Goal: Task Accomplishment & Management: Manage account settings

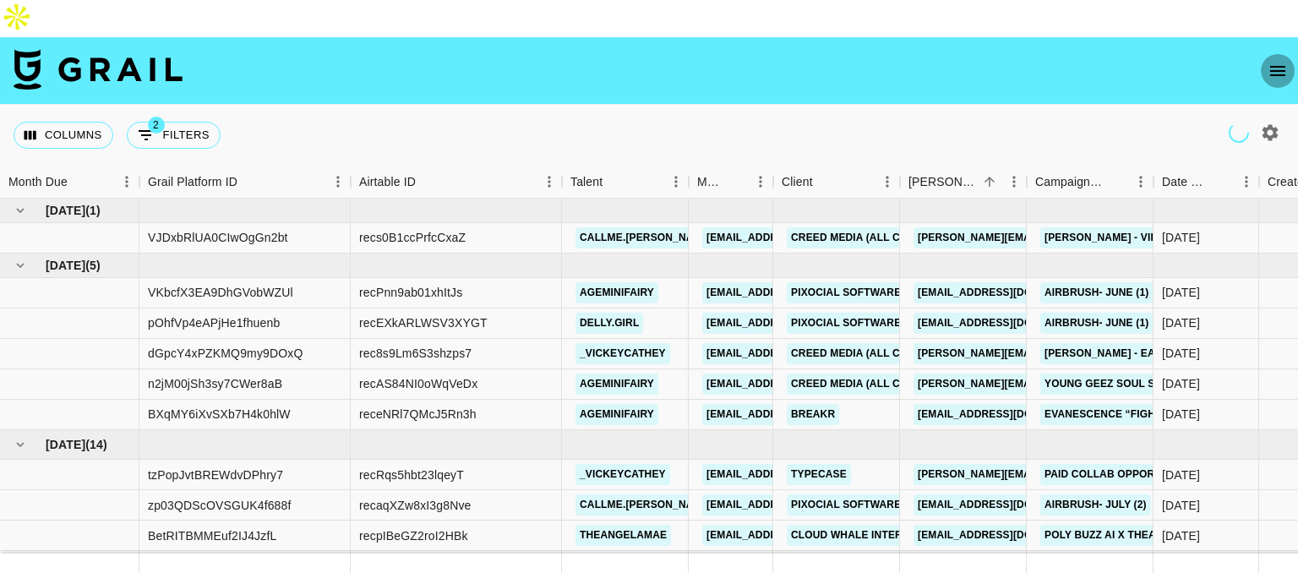
click at [1279, 61] on icon "open drawer" at bounding box center [1277, 71] width 20 height 20
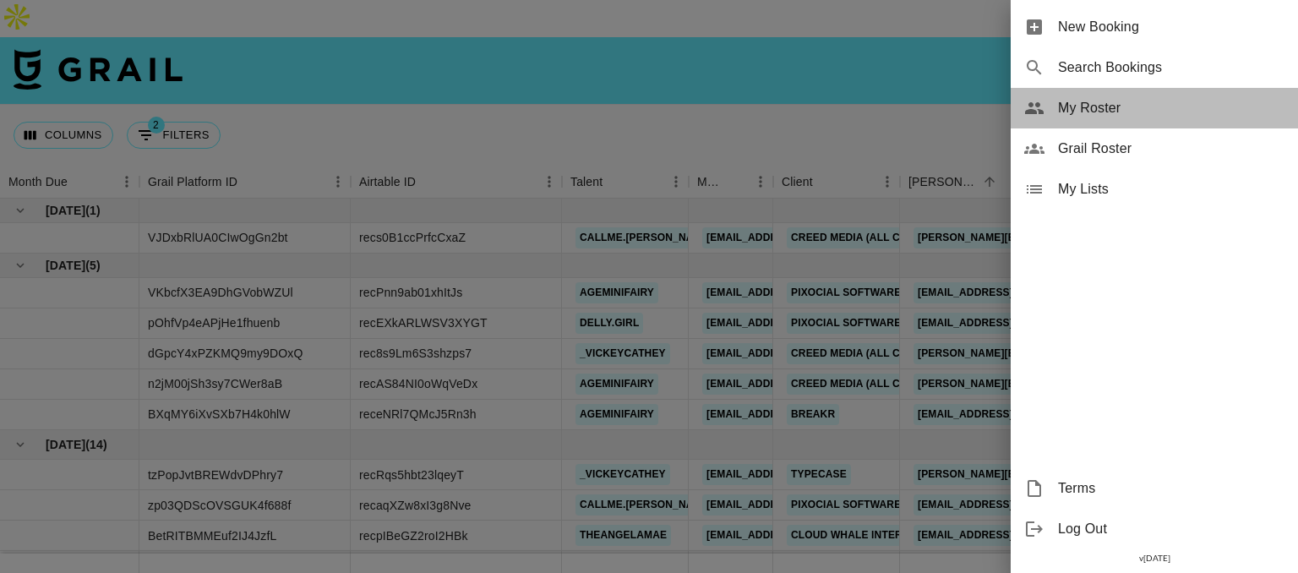
click at [1094, 118] on div "My Roster" at bounding box center [1154, 108] width 287 height 41
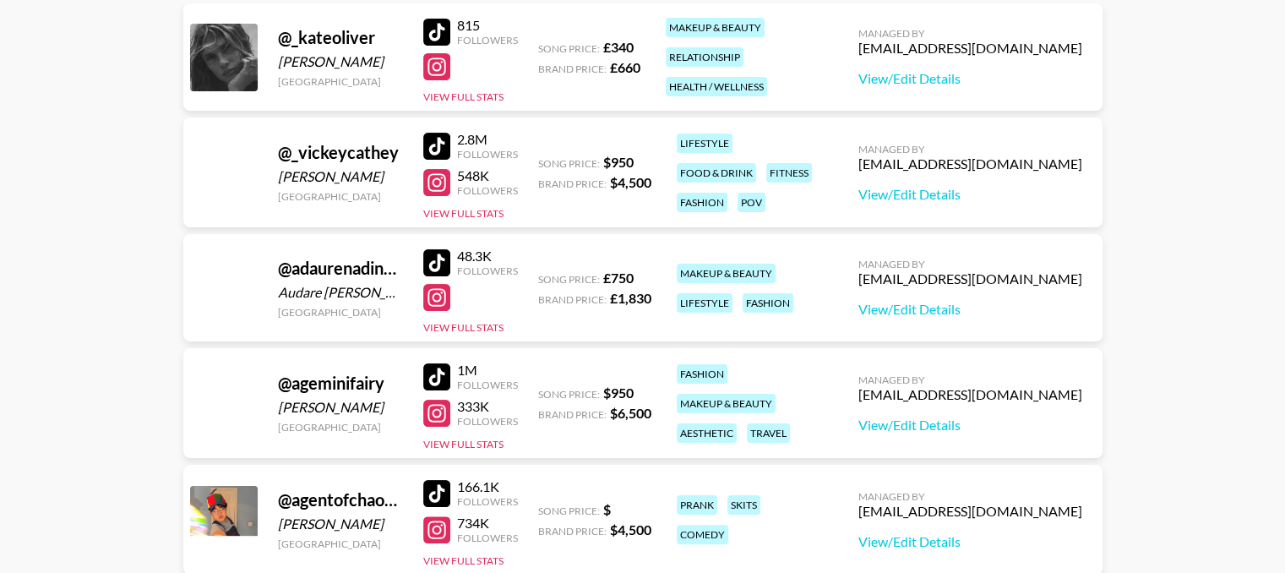
scroll to position [292, 0]
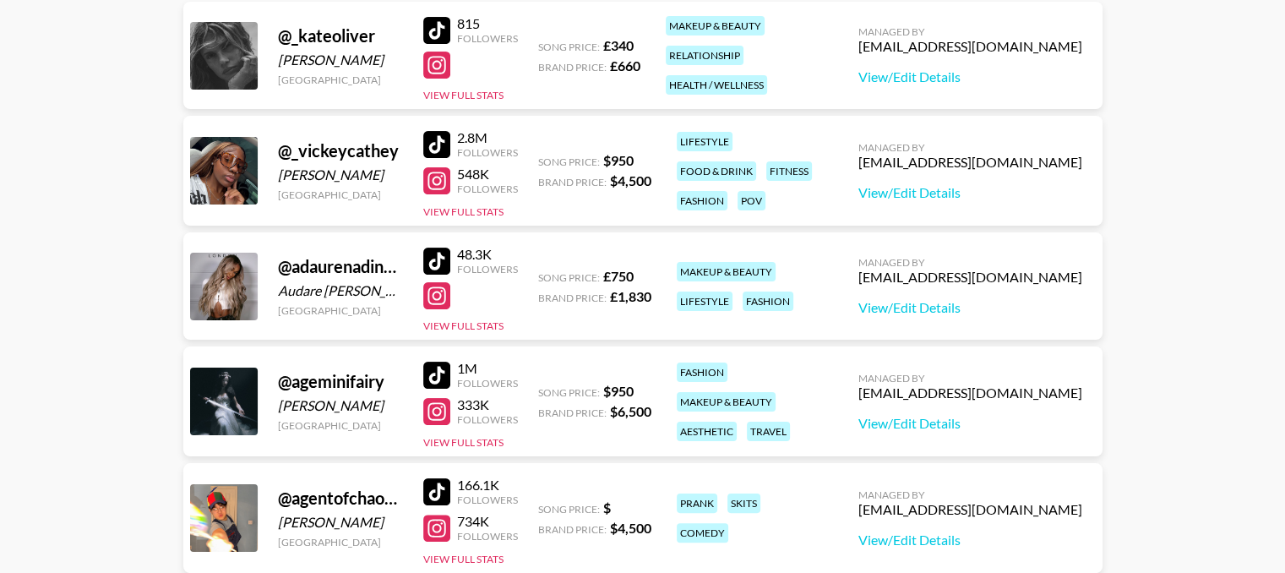
click at [921, 258] on div "Managed By dilnasheen.batool@grail-talent.com View/Edit Details" at bounding box center [970, 286] width 251 height 87
click at [907, 299] on link "View/Edit Details" at bounding box center [970, 307] width 224 height 17
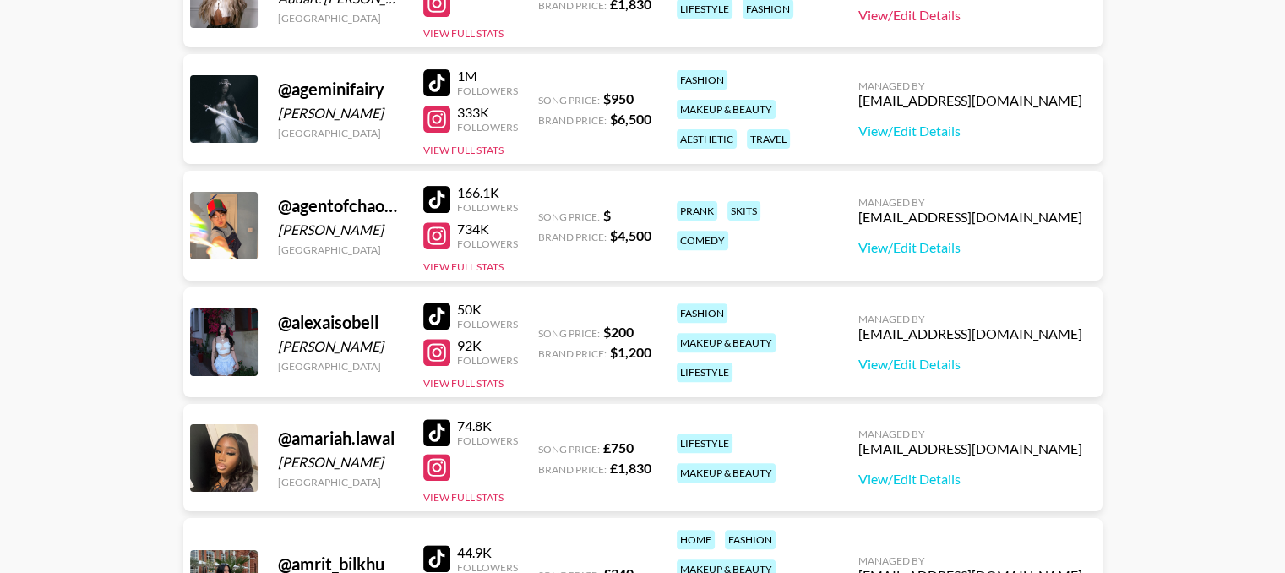
scroll to position [586, 0]
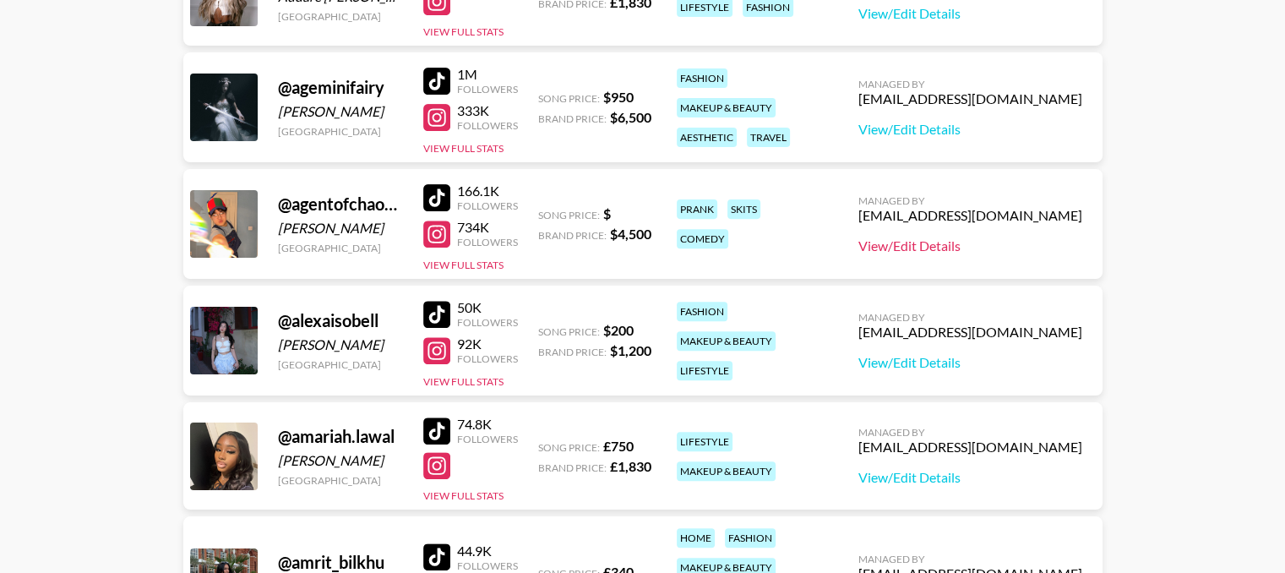
click at [970, 237] on link "View/Edit Details" at bounding box center [970, 245] width 224 height 17
click at [924, 354] on link "View/Edit Details" at bounding box center [970, 362] width 224 height 17
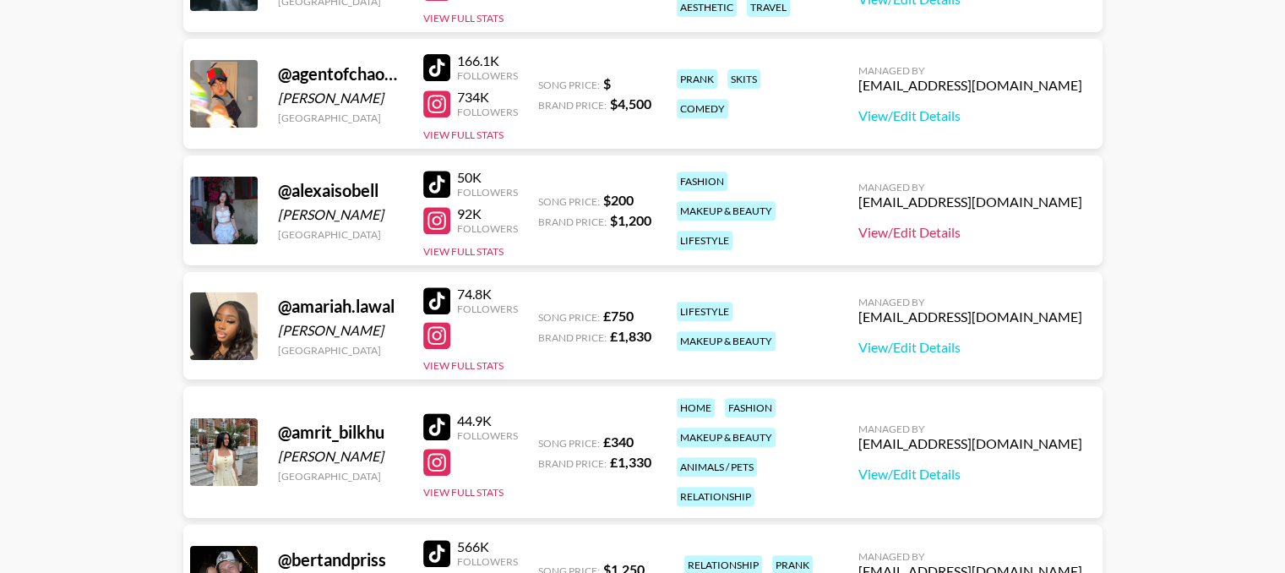
scroll to position [722, 0]
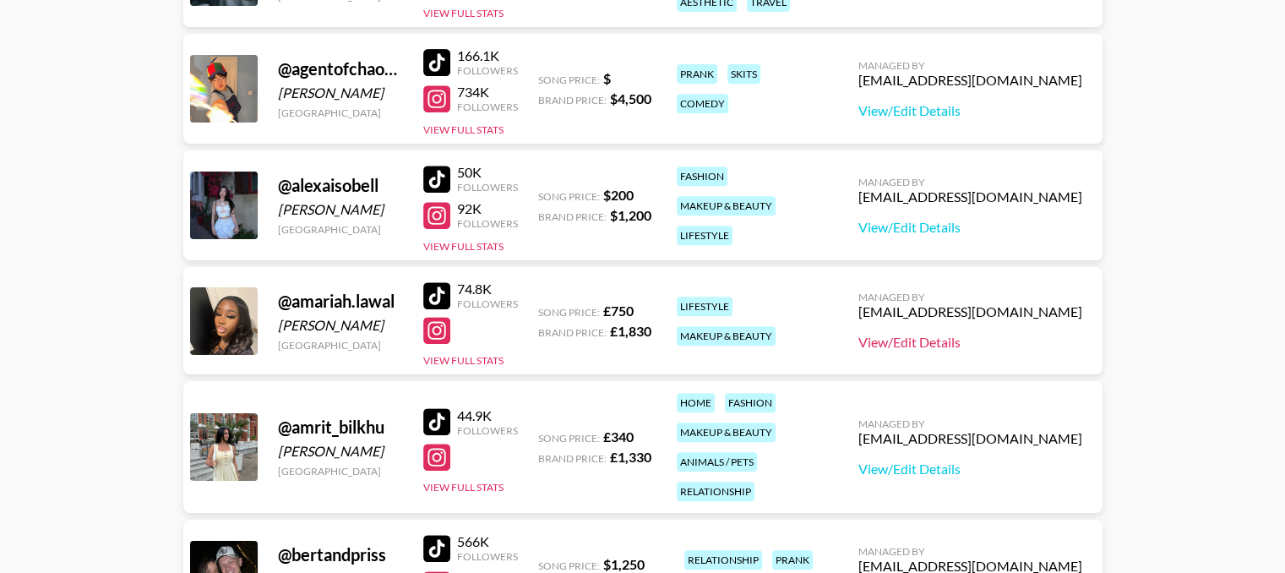
click at [920, 334] on link "View/Edit Details" at bounding box center [970, 342] width 224 height 17
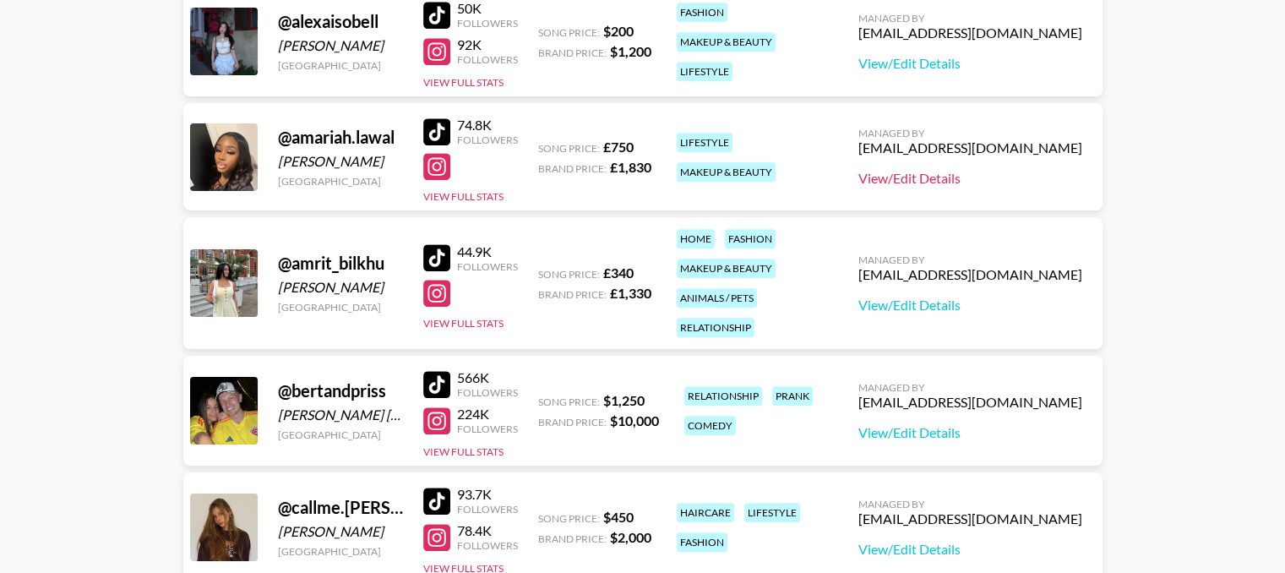
scroll to position [889, 0]
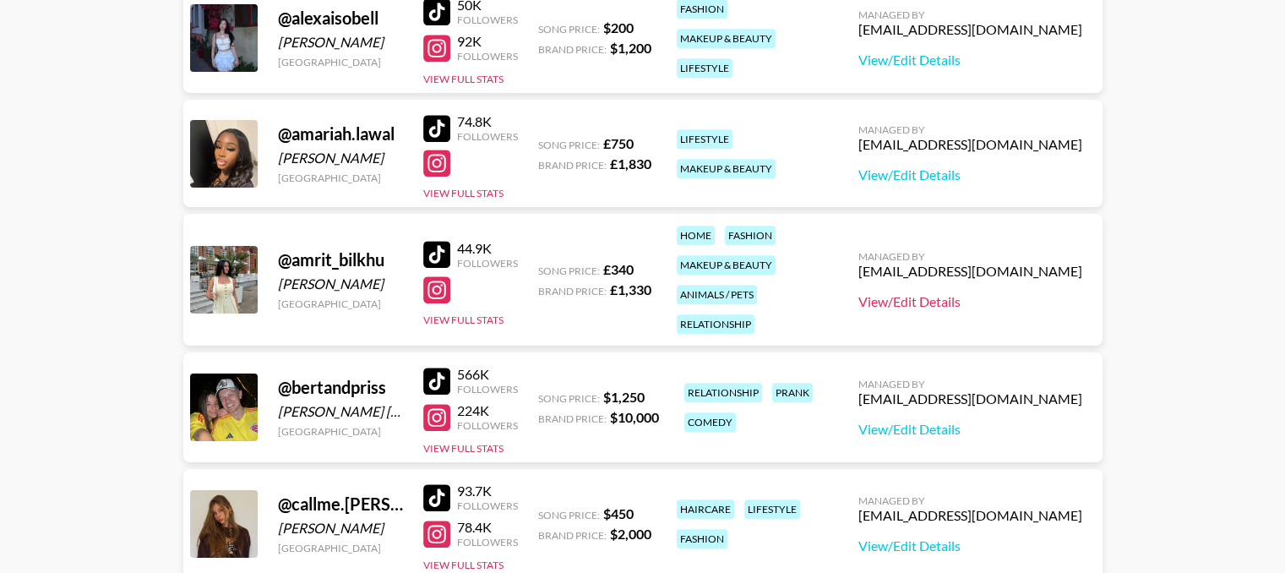
click at [923, 293] on link "View/Edit Details" at bounding box center [970, 301] width 224 height 17
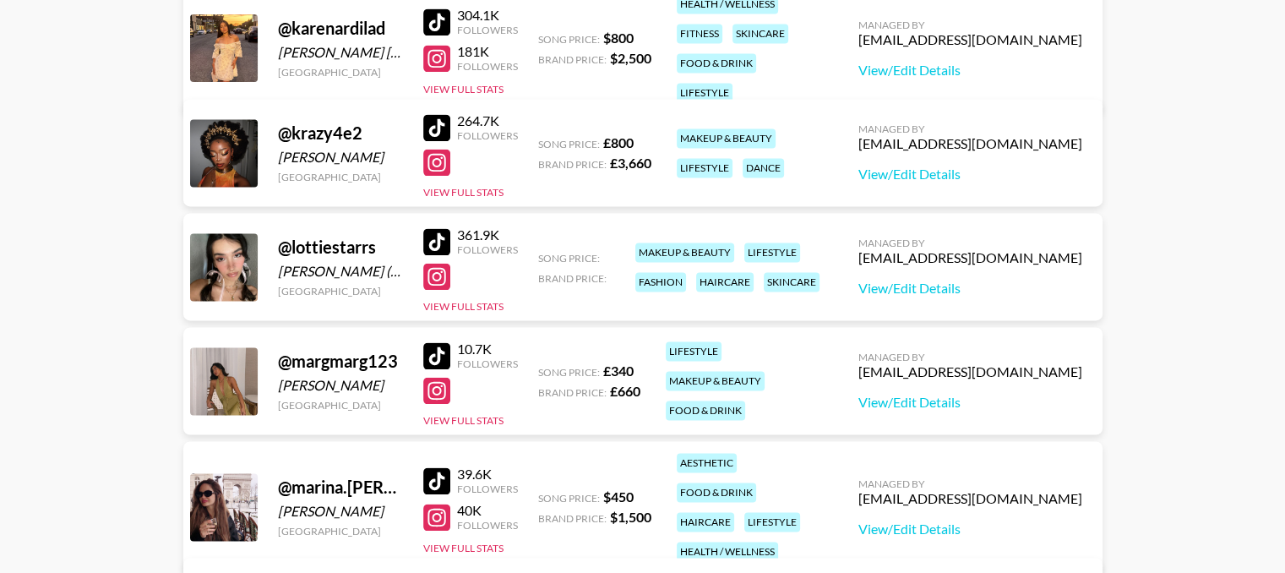
scroll to position [2665, 0]
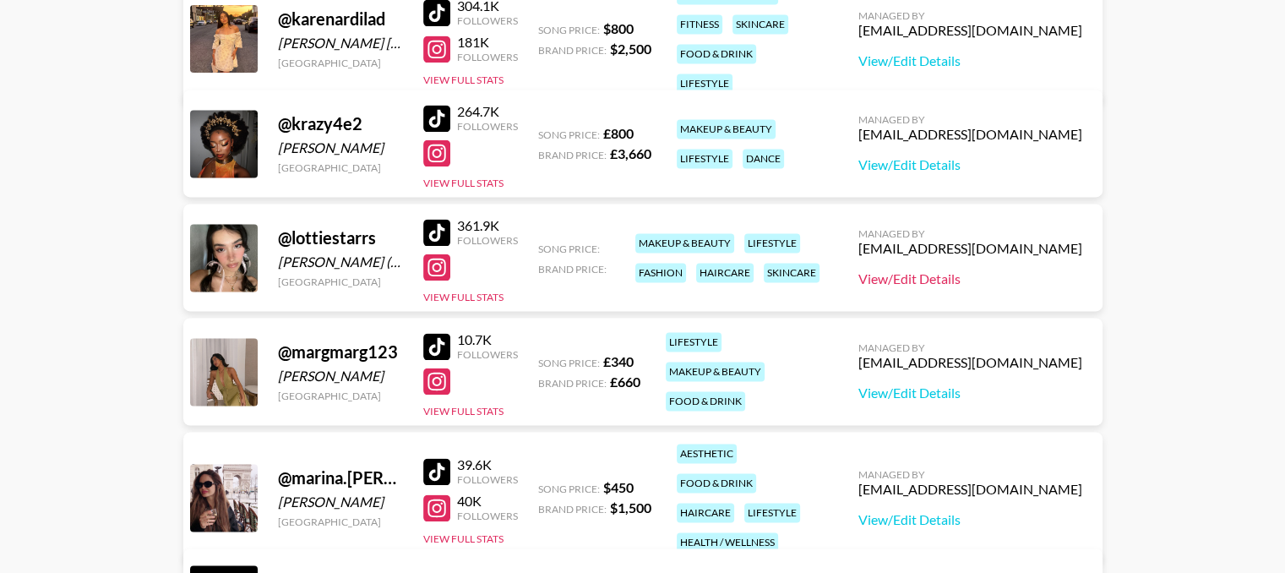
click at [943, 270] on link "View/Edit Details" at bounding box center [970, 278] width 224 height 17
click at [932, 384] on link "View/Edit Details" at bounding box center [970, 392] width 224 height 17
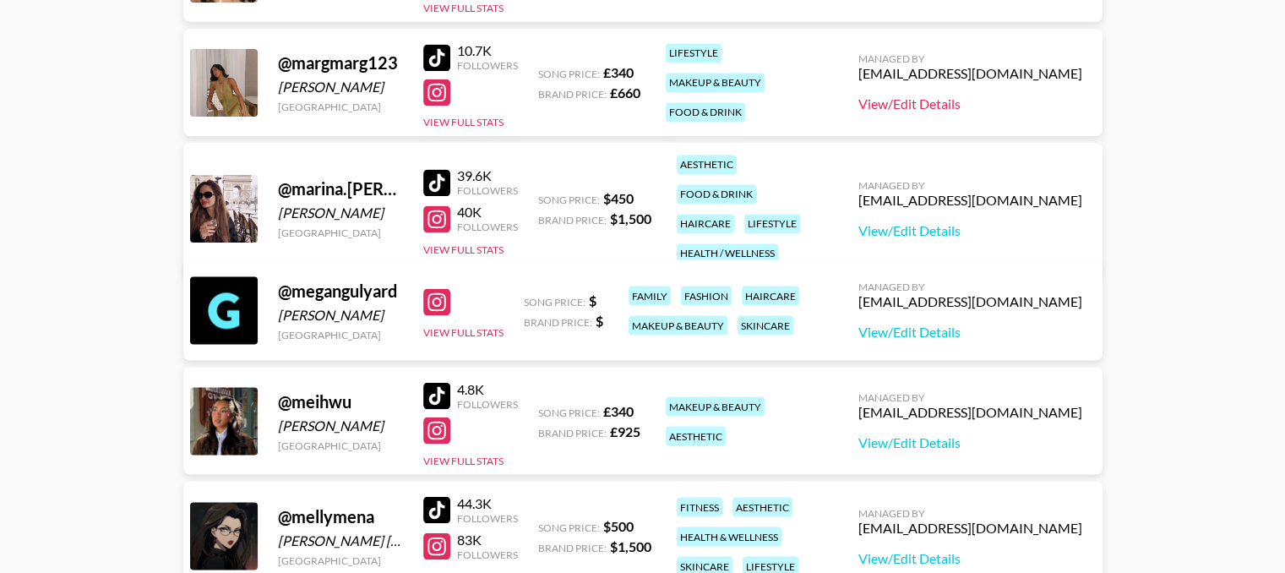
scroll to position [2957, 0]
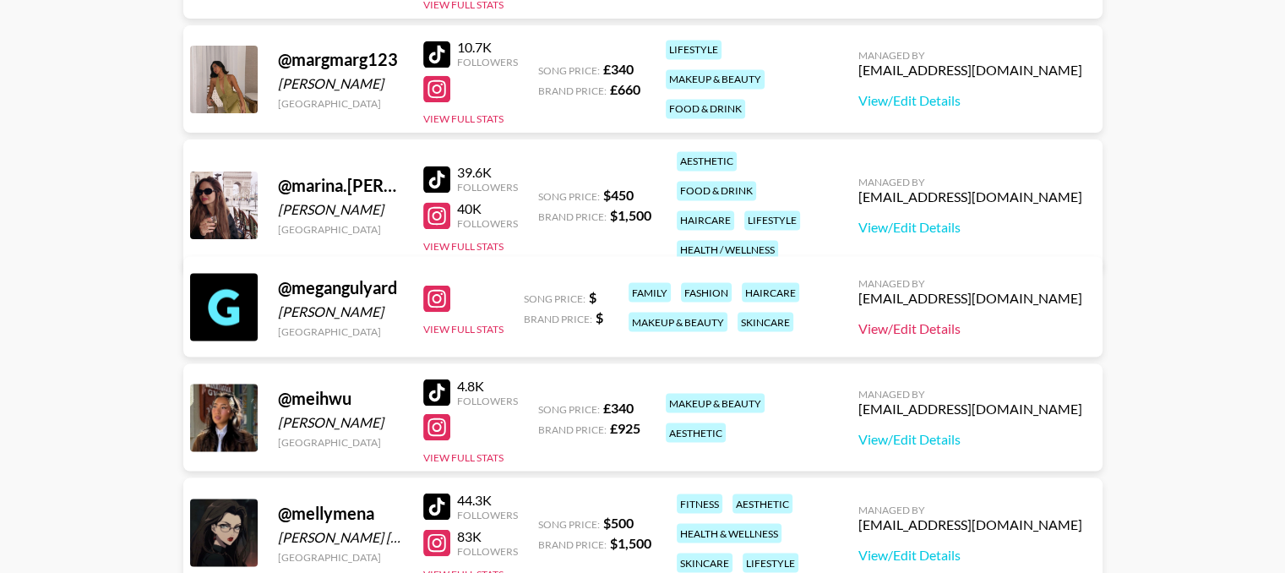
click at [939, 319] on link "View/Edit Details" at bounding box center [970, 327] width 224 height 17
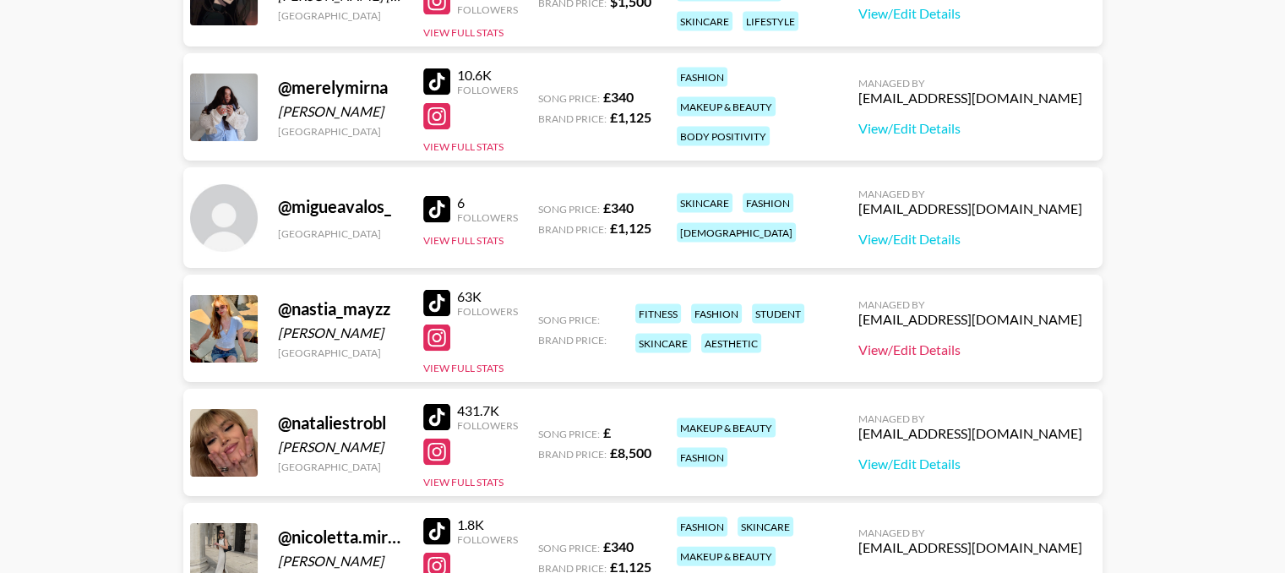
scroll to position [3529, 0]
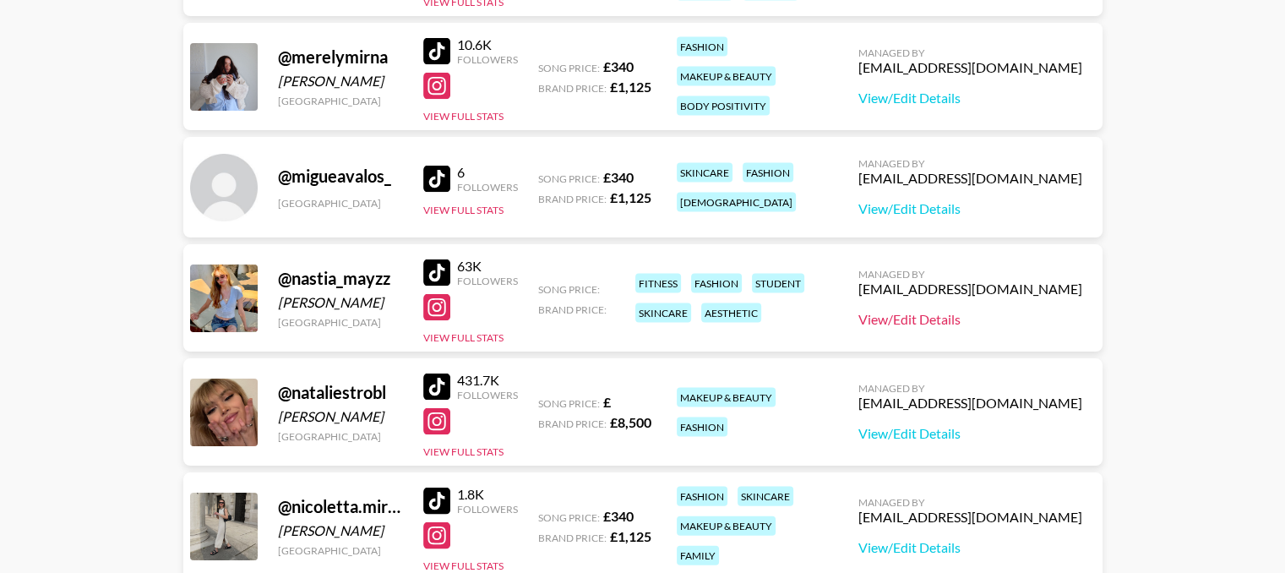
click at [934, 311] on link "View/Edit Details" at bounding box center [970, 319] width 224 height 17
click at [883, 425] on link "View/Edit Details" at bounding box center [970, 433] width 224 height 17
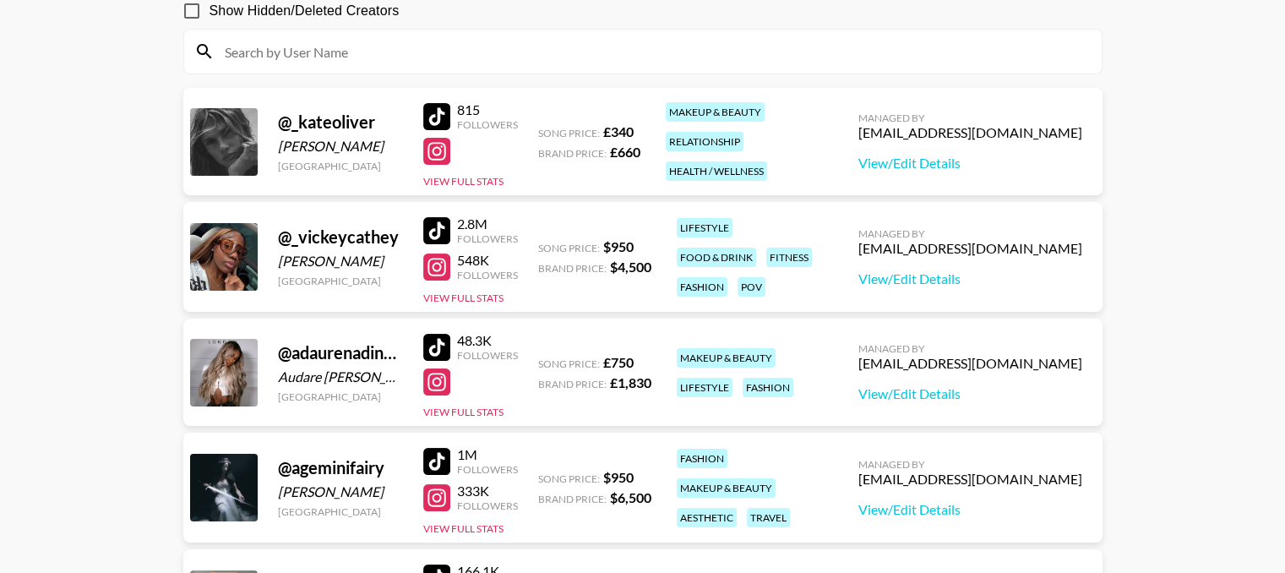
scroll to position [232, 0]
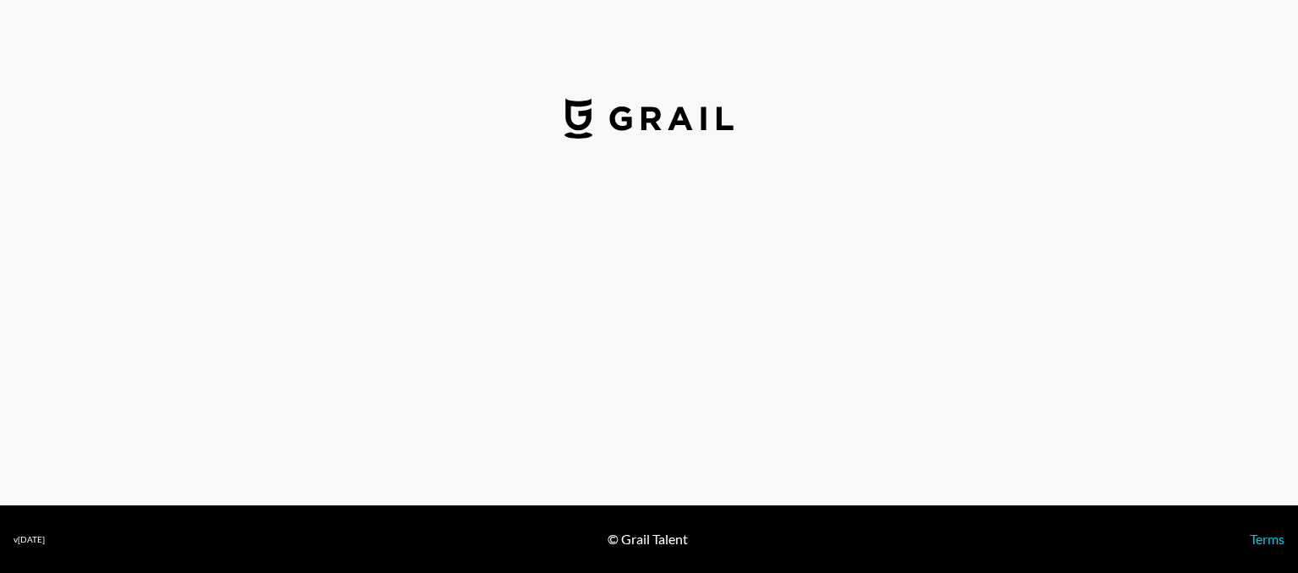
select select "GBP"
select select "USD"
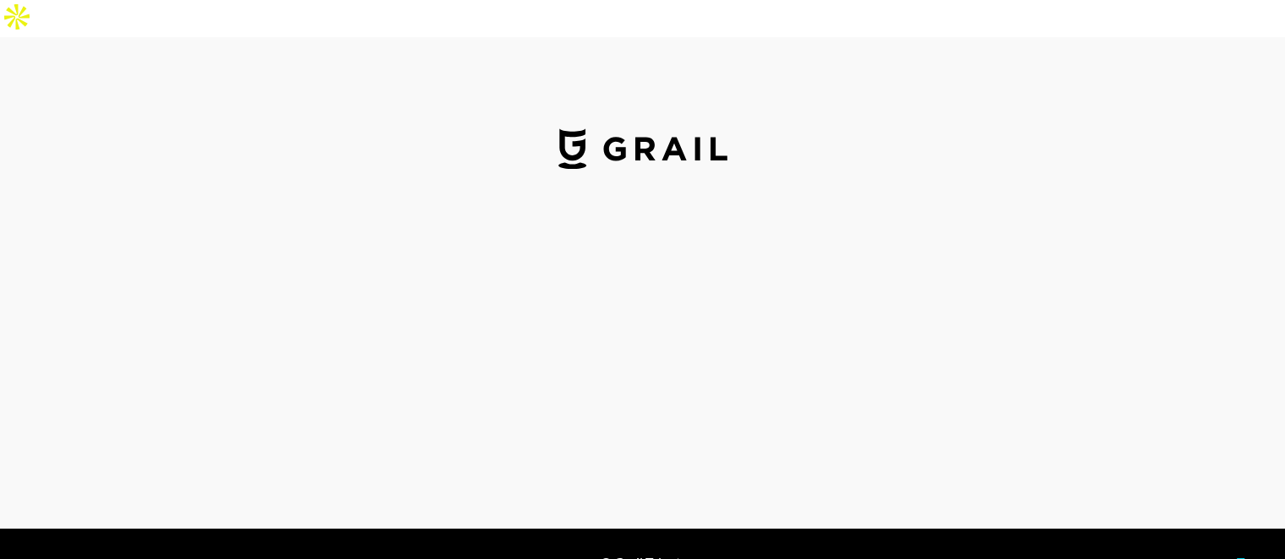
select select "USD"
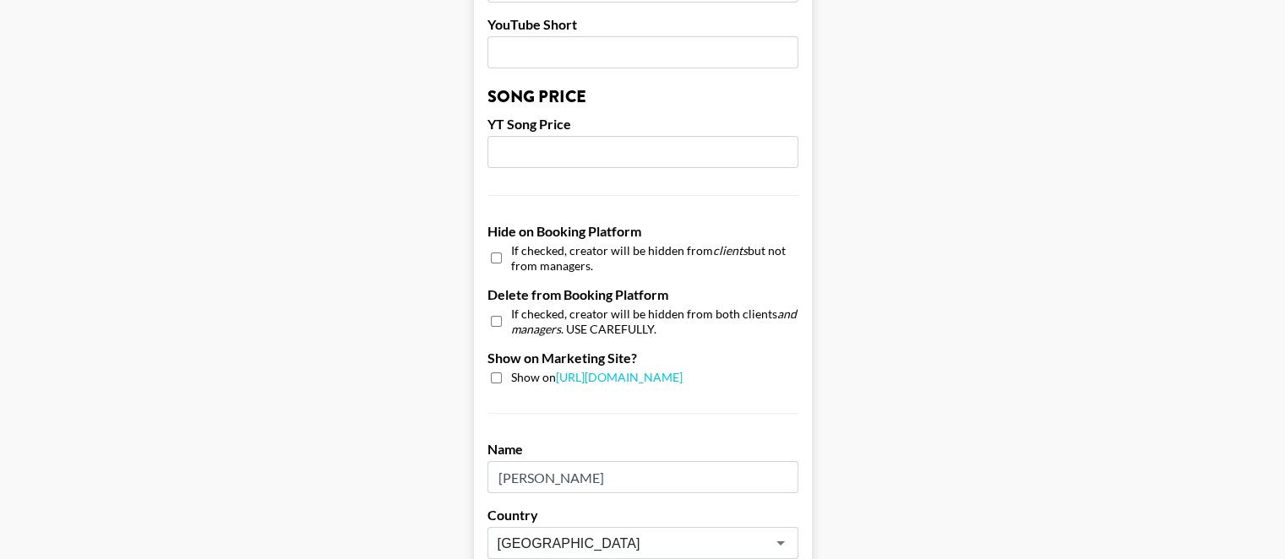
scroll to position [1441, 0]
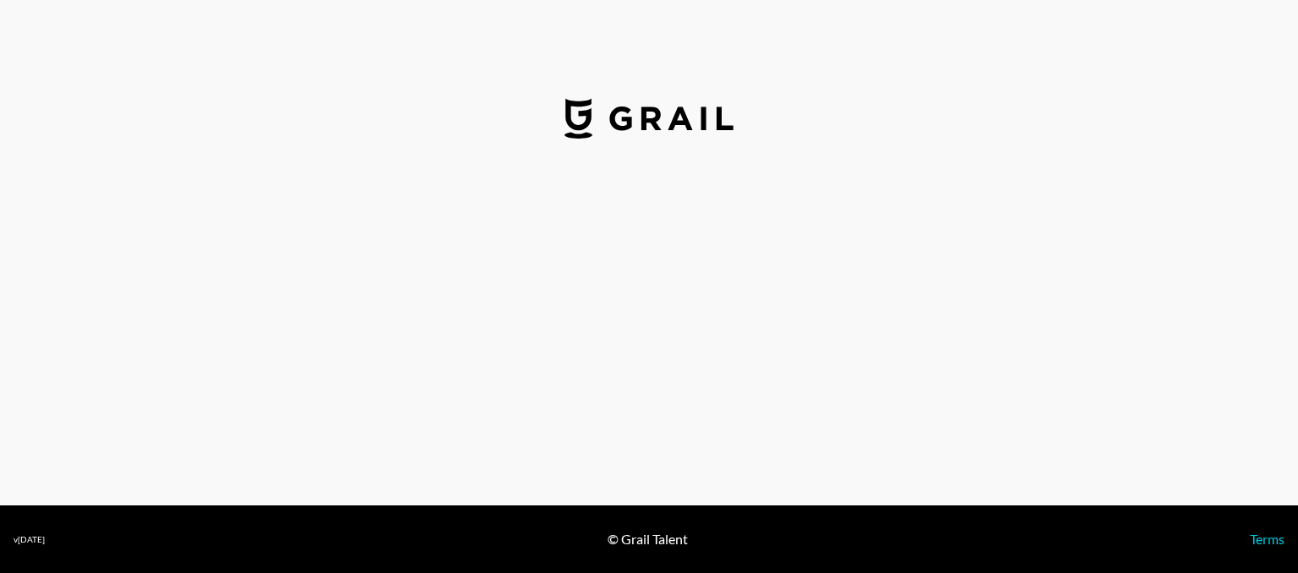
select select "GBP"
select select "USD"
select select "GBP"
select select "USD"
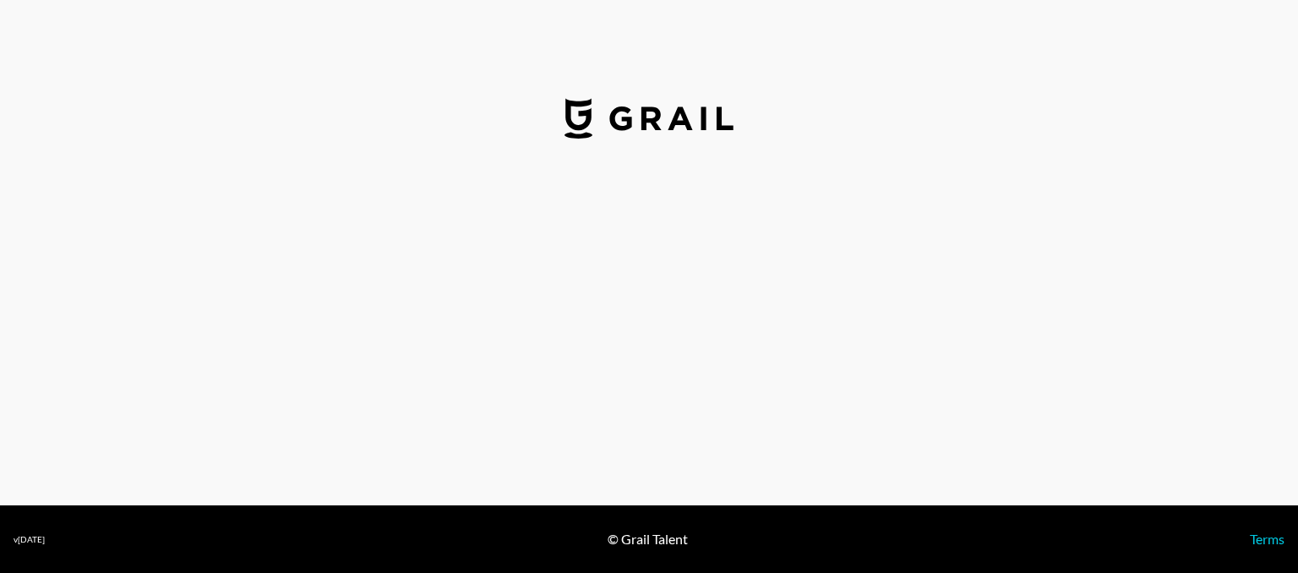
select select "USD"
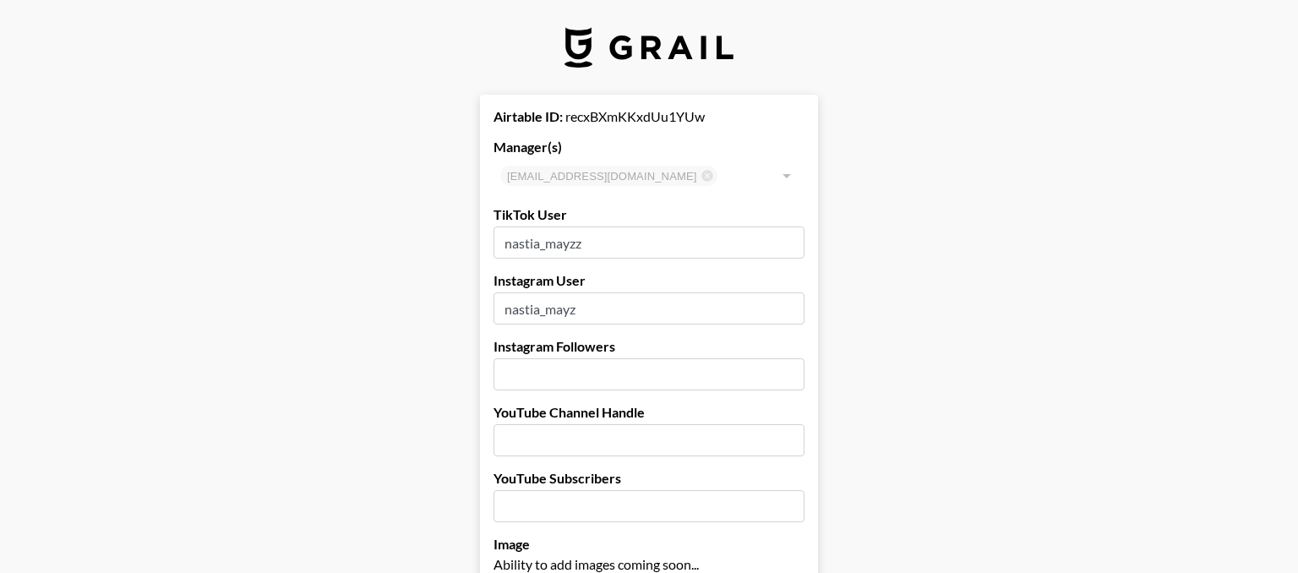
type input "Spain"
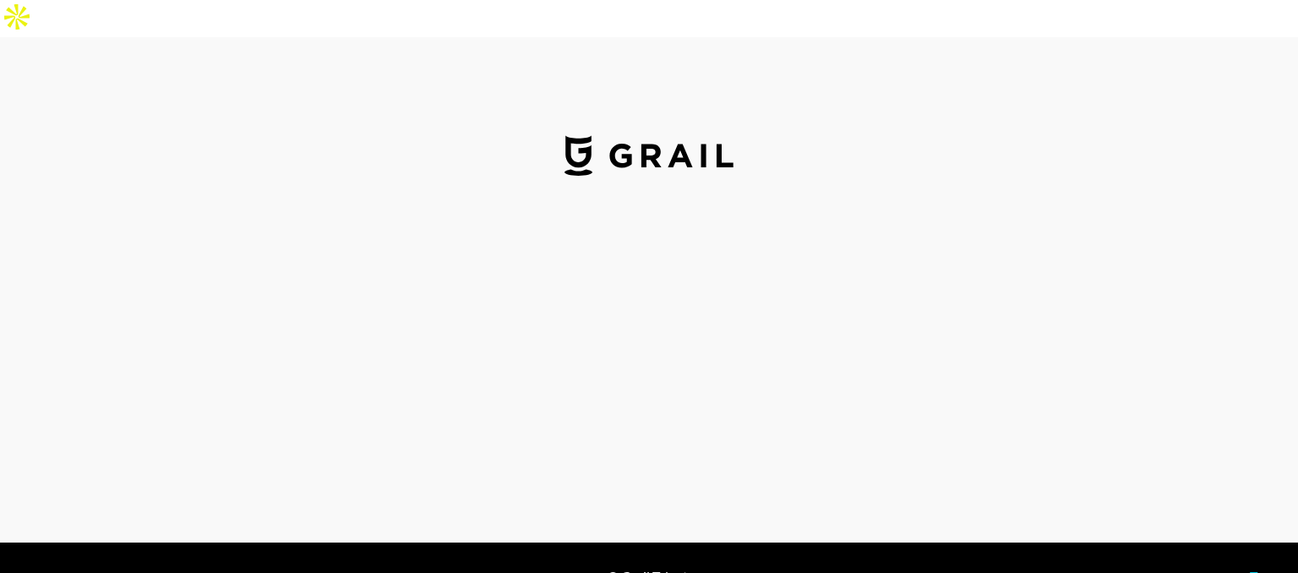
select select "GBP"
